Goal: Complete application form: Complete application form

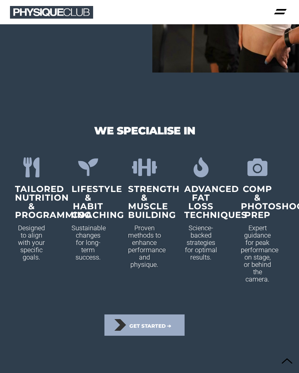
scroll to position [696, 0]
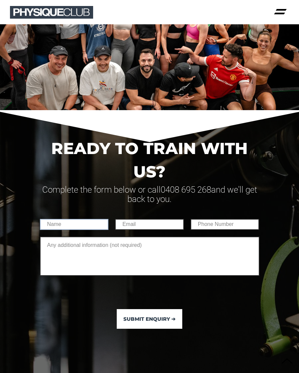
click at [84, 230] on input "text" at bounding box center [74, 224] width 69 height 11
type input "Amelia"
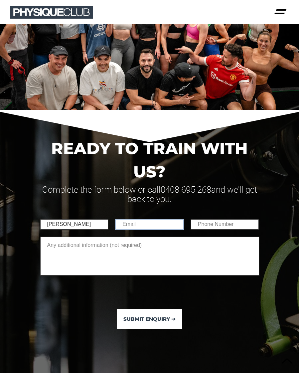
click at [160, 230] on input "email" at bounding box center [149, 224] width 69 height 11
type input "amelia.eve95@gmail.com"
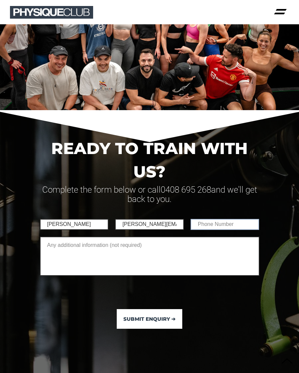
click at [236, 230] on input "tel" at bounding box center [225, 224] width 69 height 11
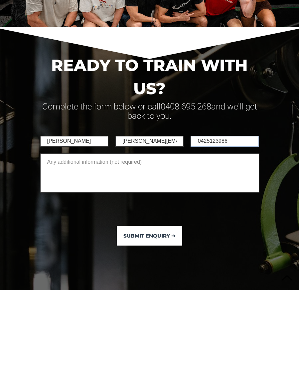
type input "0425123986"
click at [160, 317] on span "Submit Enquiry ➔" at bounding box center [149, 319] width 52 height 4
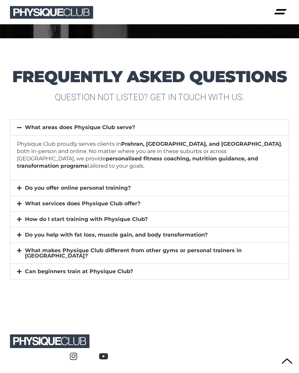
scroll to position [6708, 0]
click at [23, 237] on span at bounding box center [21, 235] width 8 height 6
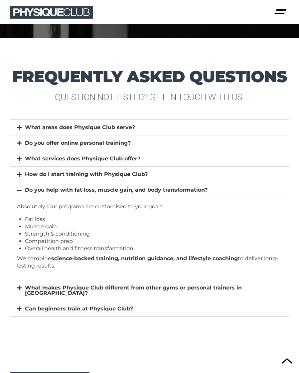
click at [157, 289] on div "What makes Physique Club different from other gyms or personal trainers in [GEO…" at bounding box center [149, 290] width 278 height 21
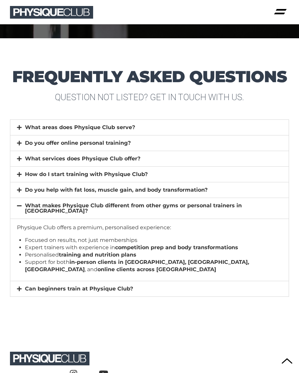
click at [123, 292] on link "Can beginners train at Physique Club?" at bounding box center [79, 288] width 108 height 6
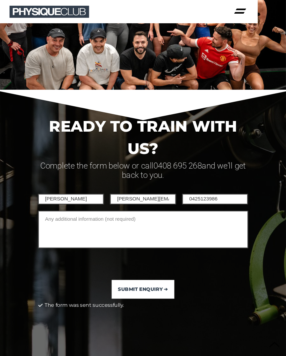
scroll to position [6357, 0]
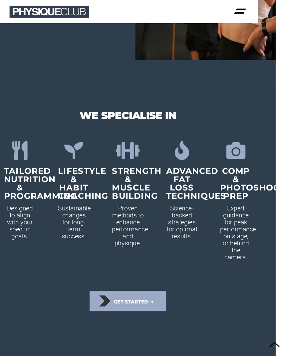
scroll to position [704, 7]
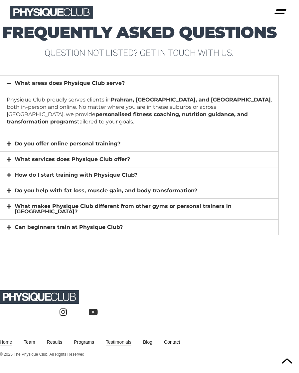
scroll to position [6681, 11]
